Goal: Task Accomplishment & Management: Use online tool/utility

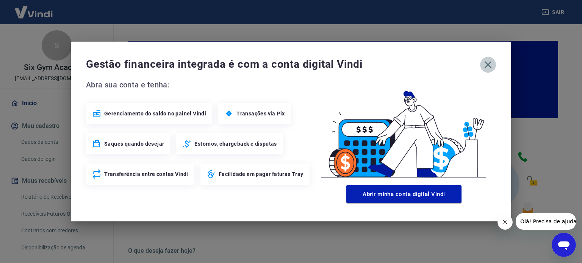
click at [481, 65] on button "button" at bounding box center [488, 65] width 16 height 16
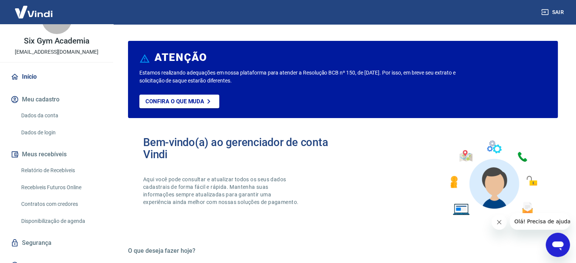
scroll to position [37, 0]
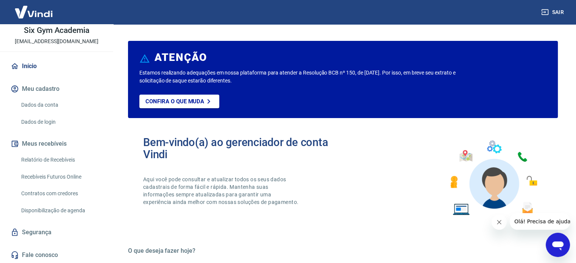
click at [47, 155] on link "Relatório de Recebíveis" at bounding box center [61, 160] width 86 height 16
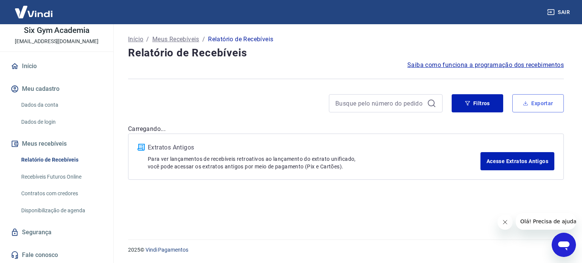
click at [550, 104] on button "Exportar" at bounding box center [538, 103] width 52 height 18
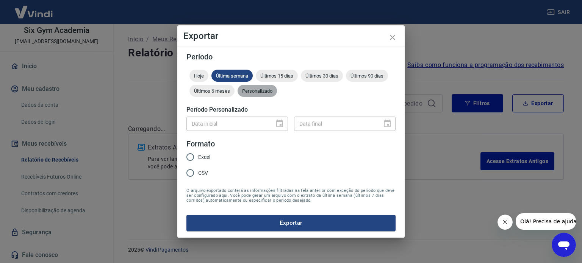
drag, startPoint x: 269, startPoint y: 87, endPoint x: 247, endPoint y: 109, distance: 31.9
click at [269, 88] on div "Personalizado" at bounding box center [257, 91] width 39 height 12
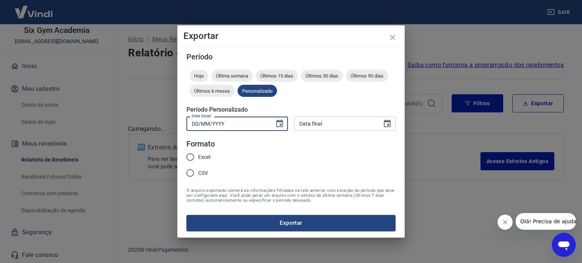
type input "DD/MM/YYYY"
click at [229, 126] on input "DD/MM/YYYY" at bounding box center [227, 124] width 83 height 14
click at [277, 122] on icon "Choose date" at bounding box center [279, 124] width 7 height 8
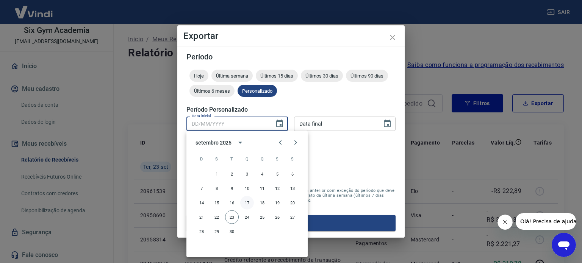
click at [244, 205] on button "17" at bounding box center [247, 203] width 14 height 14
type input "[DATE]"
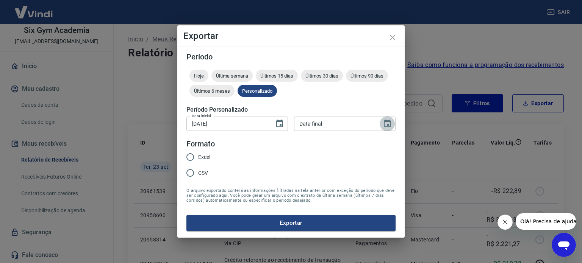
click at [383, 124] on icon "Choose date" at bounding box center [387, 123] width 9 height 9
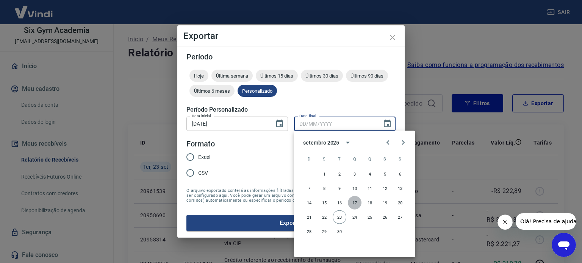
click at [351, 202] on button "17" at bounding box center [355, 203] width 14 height 14
type input "[DATE]"
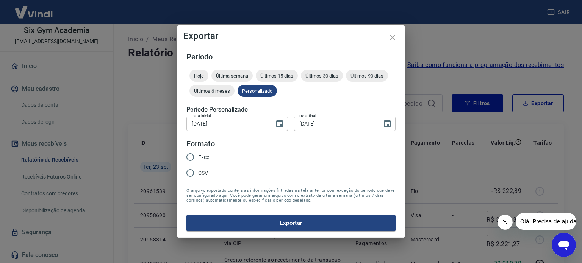
click at [203, 157] on span "Excel" at bounding box center [204, 157] width 12 height 8
click at [198, 157] on input "Excel" at bounding box center [190, 157] width 16 height 16
radio input "true"
click at [277, 223] on button "Exportar" at bounding box center [290, 223] width 209 height 16
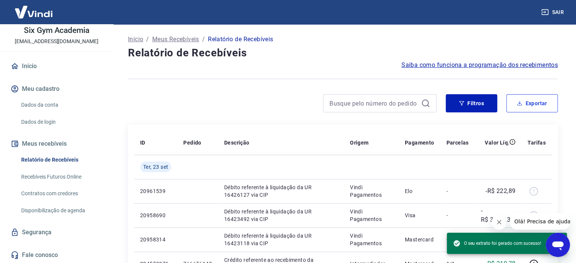
drag, startPoint x: 532, startPoint y: 102, endPoint x: 529, endPoint y: 97, distance: 5.8
click at [530, 97] on button "Exportar" at bounding box center [533, 103] width 52 height 18
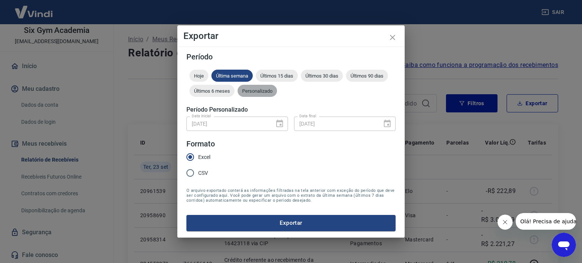
click at [267, 92] on span "Personalizado" at bounding box center [257, 91] width 39 height 6
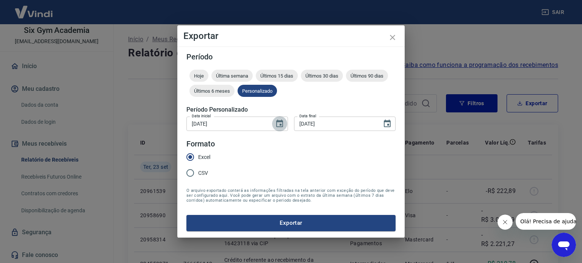
click at [282, 123] on icon "Choose date, selected date is 17 de set de 2025" at bounding box center [279, 123] width 9 height 9
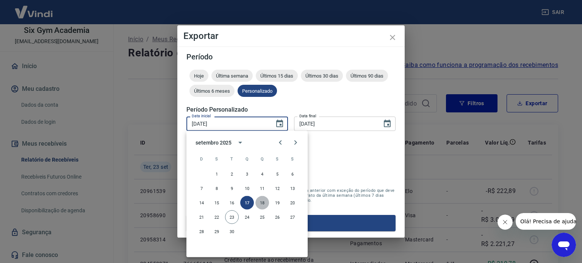
click at [260, 206] on button "18" at bounding box center [262, 203] width 14 height 14
type input "[DATE]"
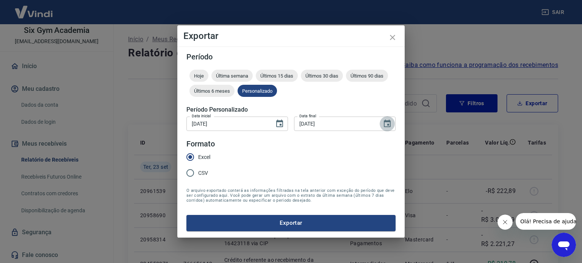
click at [386, 125] on icon "Choose date, selected date is 17 de set de 2025" at bounding box center [387, 123] width 9 height 9
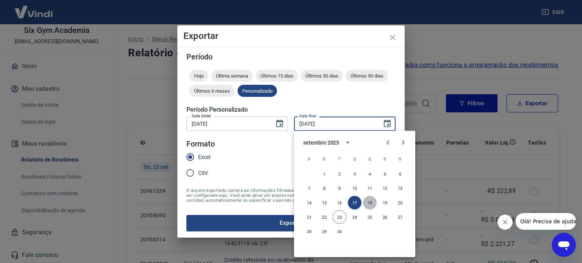
click at [369, 204] on button "18" at bounding box center [370, 203] width 14 height 14
type input "[DATE]"
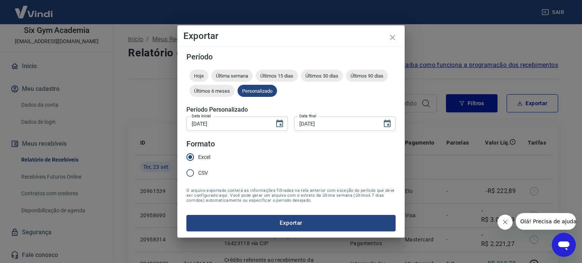
drag, startPoint x: 267, startPoint y: 225, endPoint x: 268, endPoint y: 220, distance: 5.5
click at [266, 224] on button "Exportar" at bounding box center [290, 223] width 209 height 16
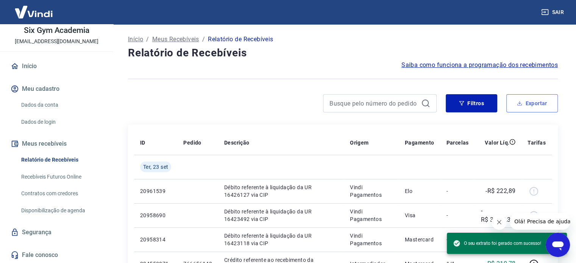
click at [546, 109] on button "Exportar" at bounding box center [533, 103] width 52 height 18
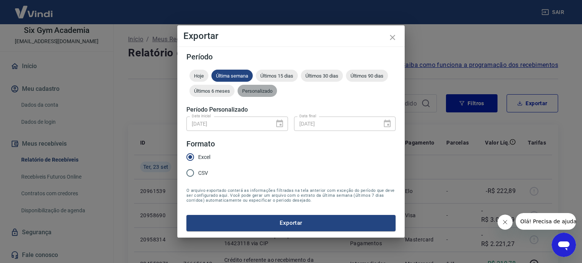
click at [258, 88] on span "Personalizado" at bounding box center [257, 91] width 39 height 6
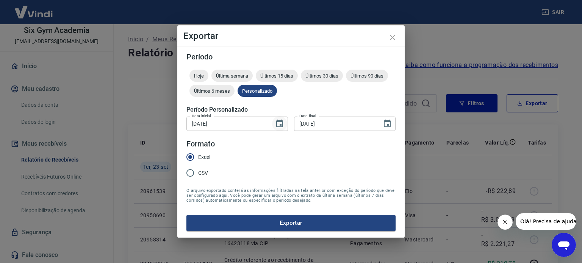
click at [280, 125] on icon "Choose date, selected date is 18 de set de 2025" at bounding box center [279, 124] width 7 height 8
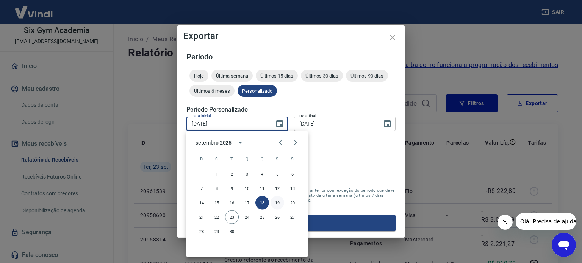
click at [279, 201] on button "19" at bounding box center [278, 203] width 14 height 14
type input "[DATE]"
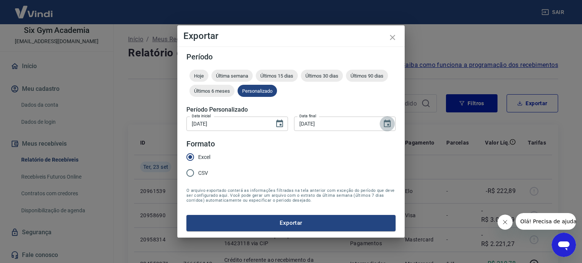
click at [390, 117] on button "Choose date, selected date is 18 de set de 2025" at bounding box center [387, 123] width 15 height 15
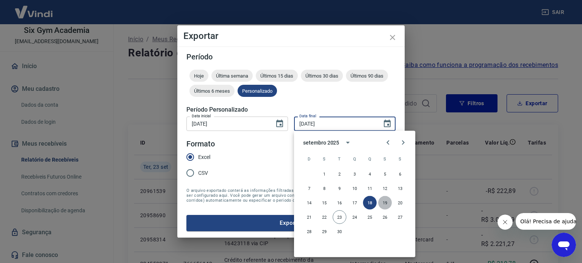
click at [385, 202] on button "19" at bounding box center [385, 203] width 14 height 14
type input "[DATE]"
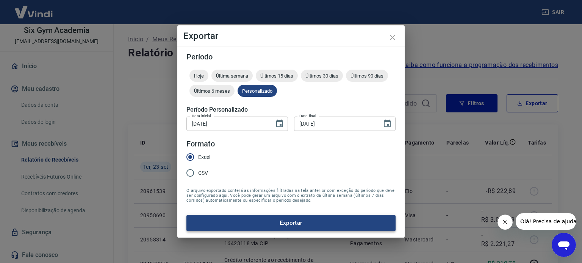
click at [286, 222] on button "Exportar" at bounding box center [290, 223] width 209 height 16
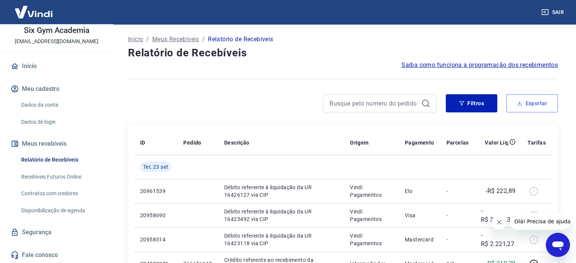
click at [542, 103] on button "Exportar" at bounding box center [533, 103] width 52 height 18
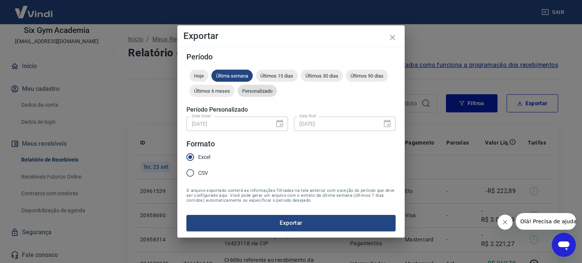
click at [252, 90] on span "Personalizado" at bounding box center [257, 91] width 39 height 6
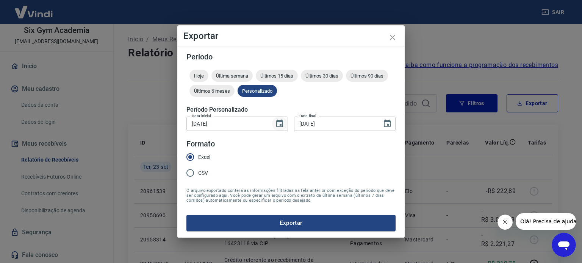
click at [278, 124] on icon "Choose date, selected date is 19 de set de 2025" at bounding box center [279, 123] width 9 height 9
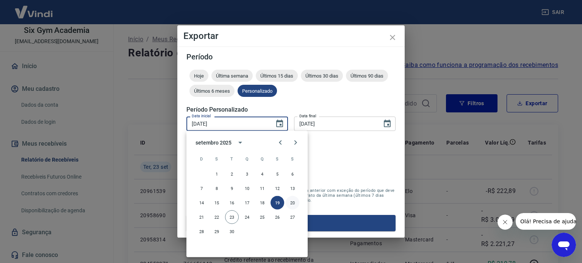
click at [291, 200] on button "20" at bounding box center [293, 203] width 14 height 14
type input "[DATE]"
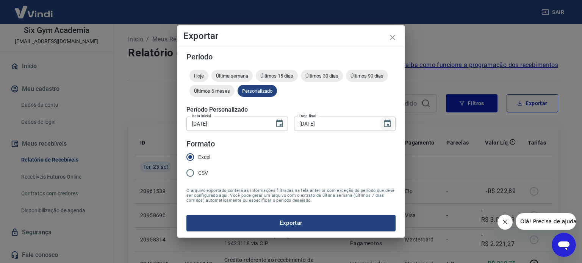
click at [383, 124] on icon "Choose date, selected date is 19 de set de 2025" at bounding box center [387, 123] width 9 height 9
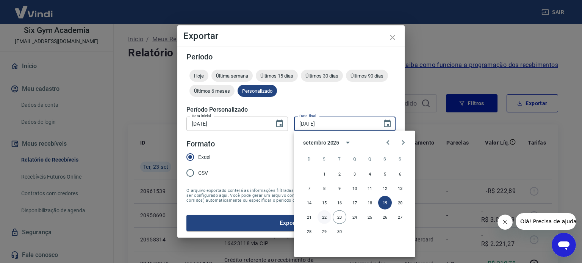
click at [325, 214] on button "22" at bounding box center [324, 218] width 14 height 14
type input "[DATE]"
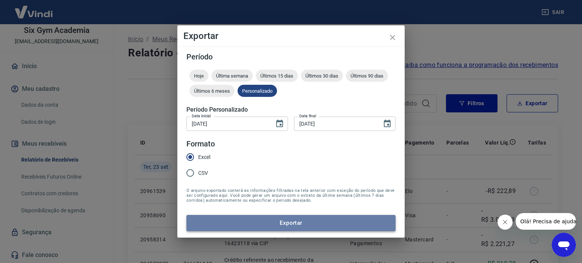
click at [277, 220] on button "Exportar" at bounding box center [290, 223] width 209 height 16
